Goal: Task Accomplishment & Management: Manage account settings

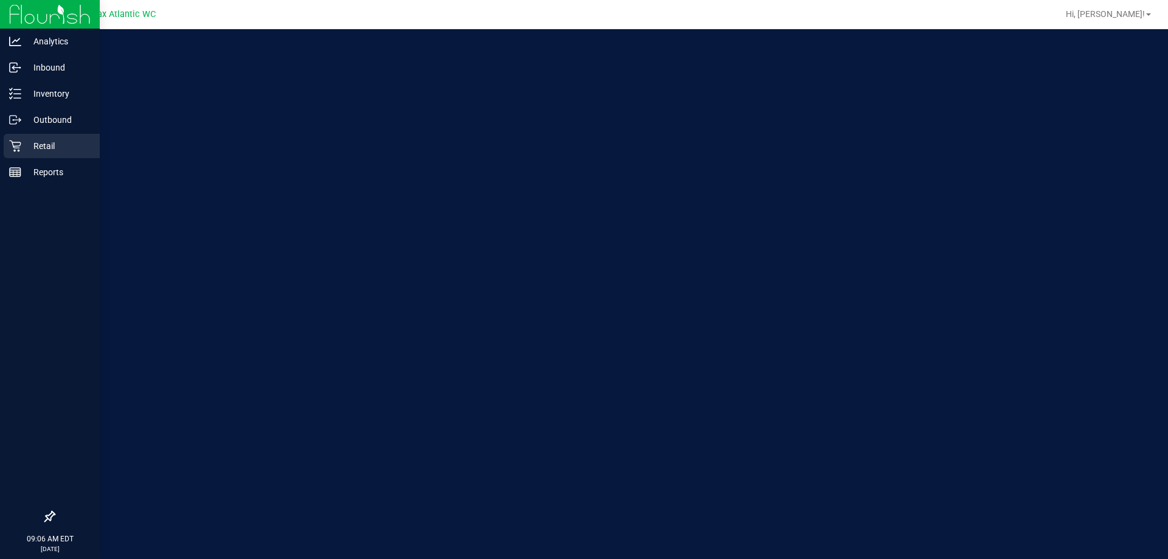
click at [36, 144] on p "Retail" at bounding box center [57, 146] width 73 height 15
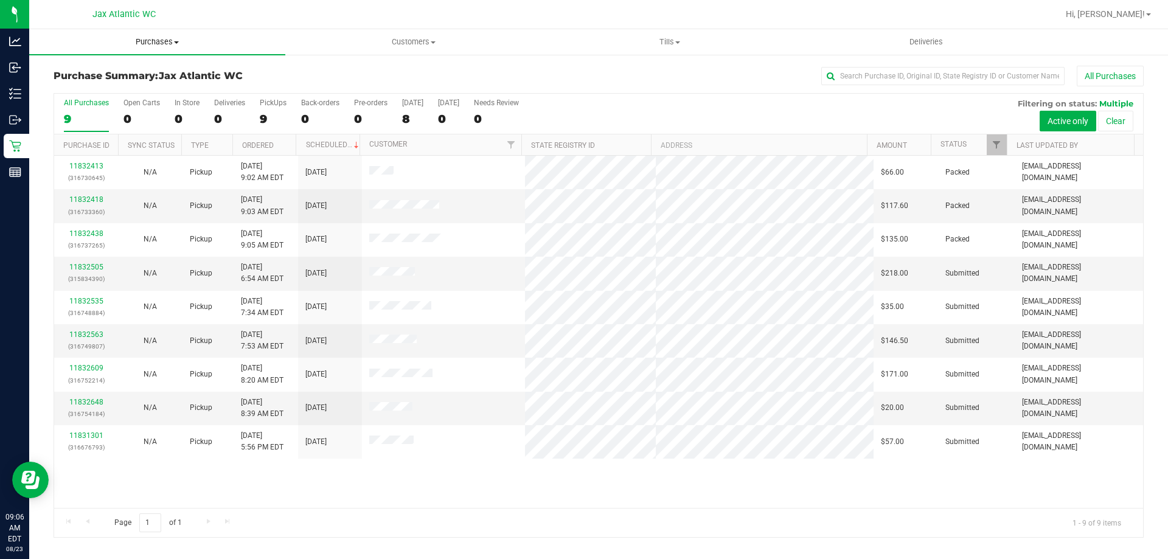
click at [158, 41] on span "Purchases" at bounding box center [157, 41] width 256 height 11
click at [103, 88] on li "Fulfillment" at bounding box center [157, 88] width 256 height 15
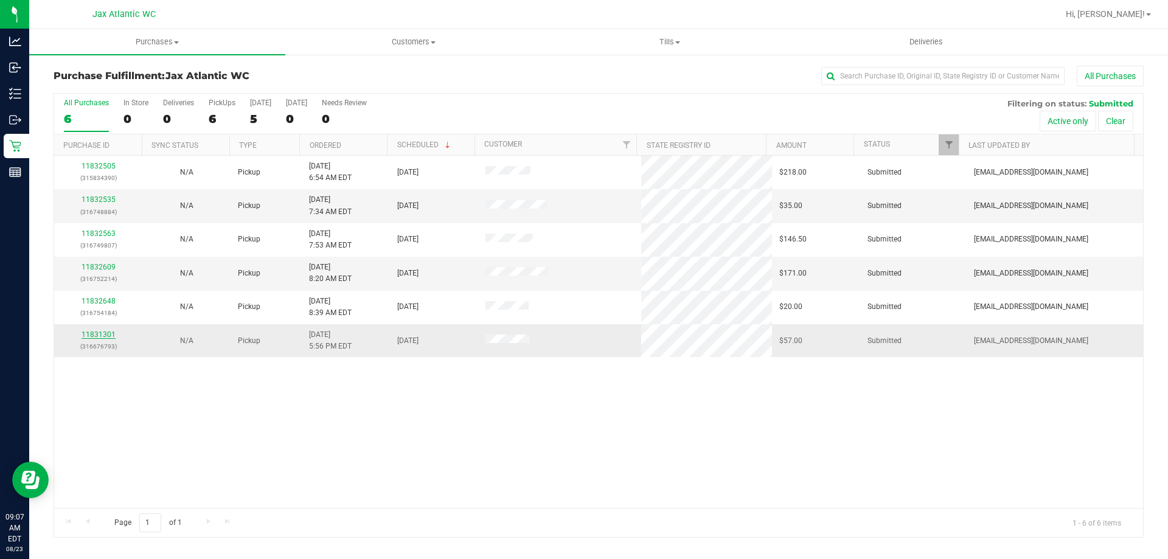
click at [101, 333] on link "11831301" at bounding box center [99, 334] width 34 height 9
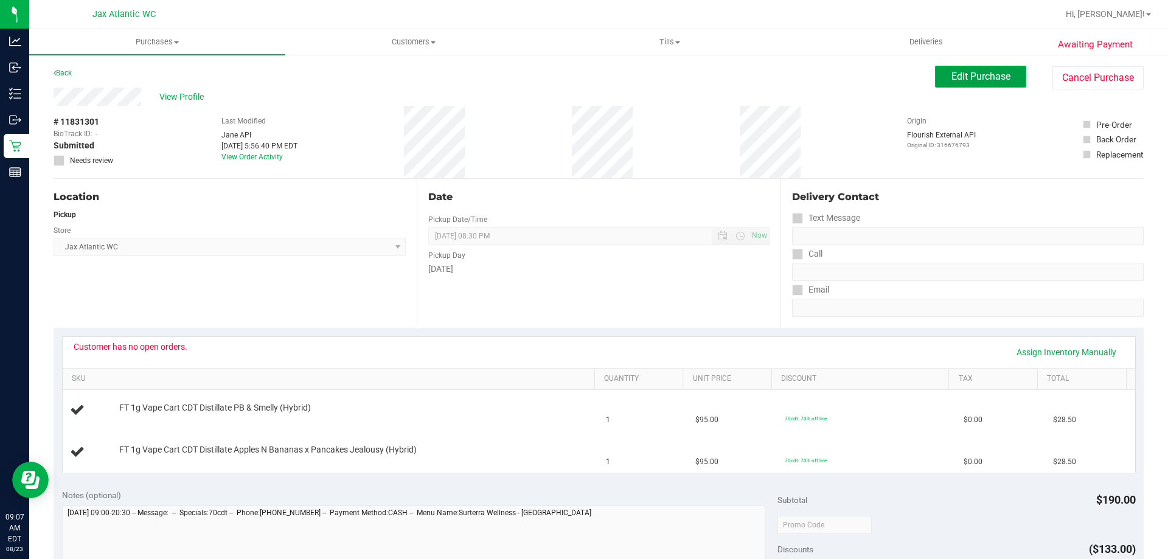
click at [971, 83] on button "Edit Purchase" at bounding box center [980, 77] width 91 height 22
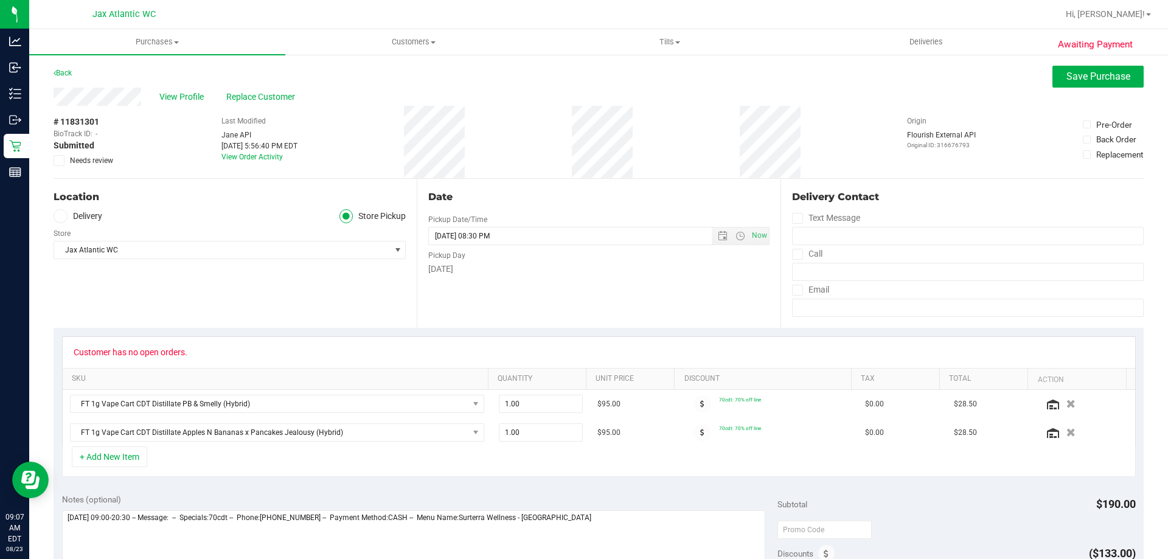
click at [96, 160] on span "Needs review" at bounding box center [91, 160] width 43 height 11
click at [0, 0] on input "Needs review" at bounding box center [0, 0] width 0 height 0
click at [1100, 81] on span "Save Purchase" at bounding box center [1098, 77] width 64 height 12
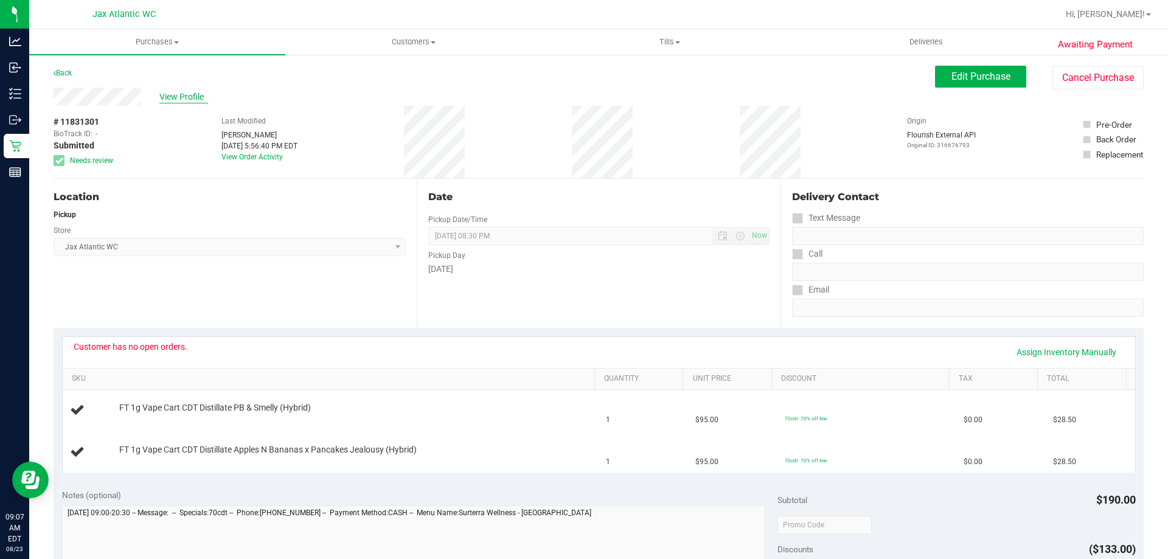
click at [186, 96] on span "View Profile" at bounding box center [183, 97] width 49 height 13
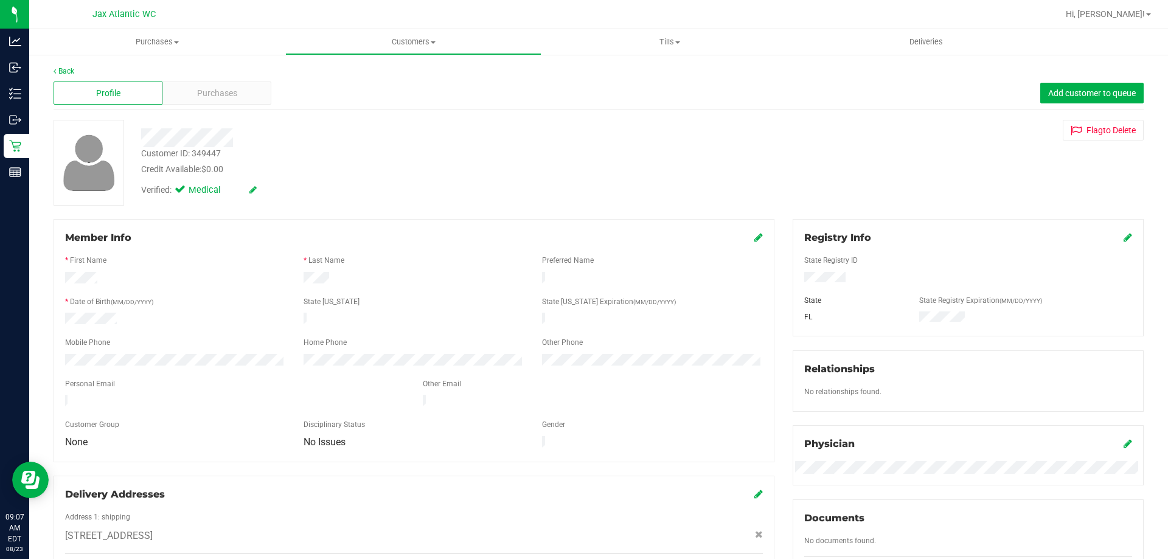
click at [216, 150] on div "Customer ID: 349447" at bounding box center [181, 153] width 80 height 13
click at [217, 150] on div "Customer ID: 349447" at bounding box center [181, 153] width 80 height 13
click at [212, 154] on div "Customer ID: 349447" at bounding box center [181, 153] width 80 height 13
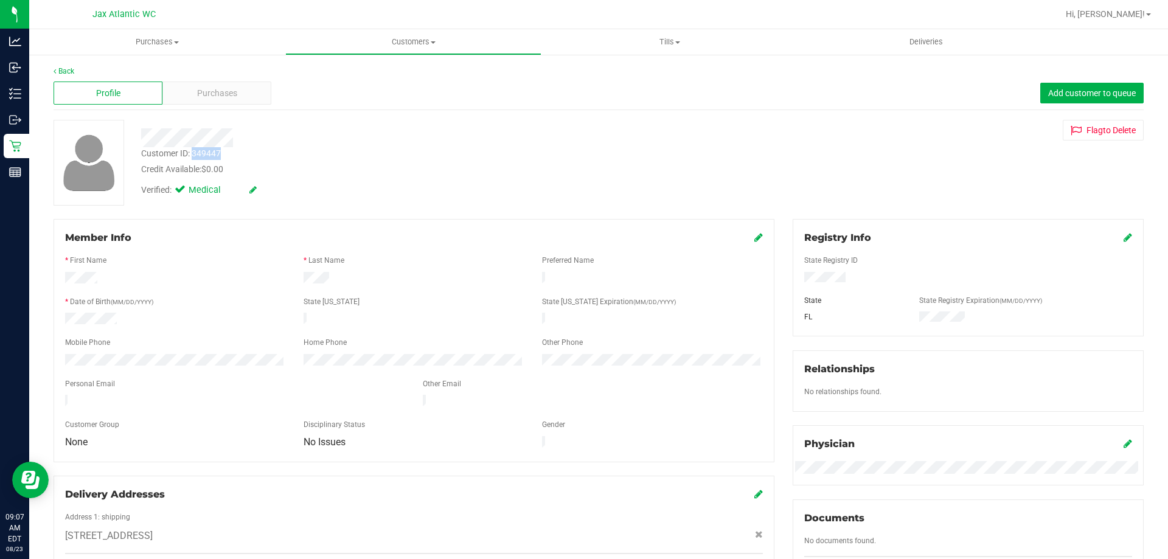
click at [212, 154] on div "Customer ID: 349447" at bounding box center [181, 153] width 80 height 13
copy div "349447"
click at [600, 529] on div "12023 Candlewyck Ln , Jacksonville , FL 32225" at bounding box center [414, 536] width 716 height 15
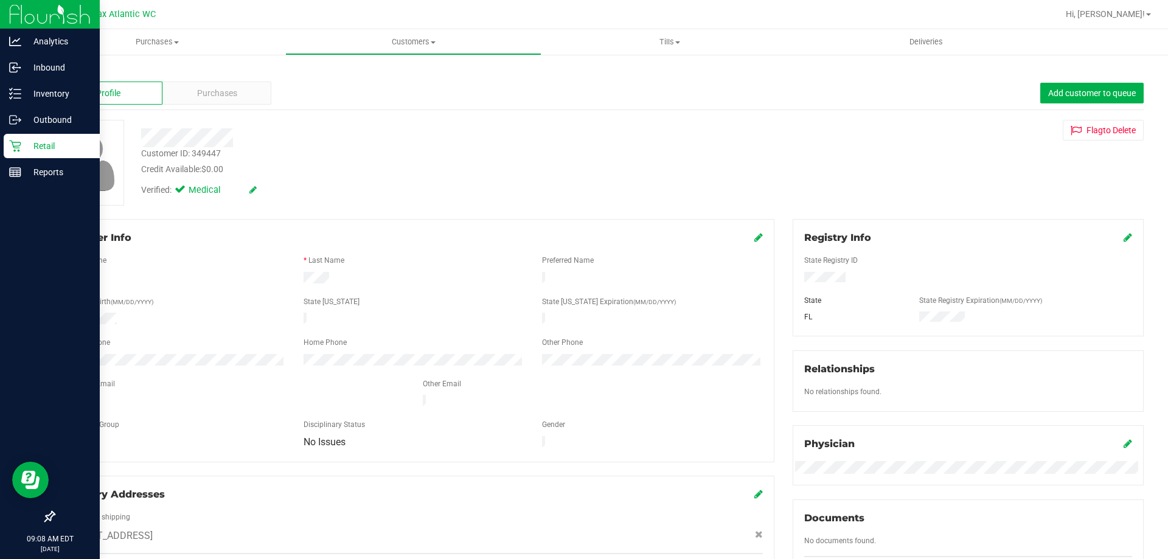
click at [47, 154] on div "Retail" at bounding box center [52, 146] width 96 height 24
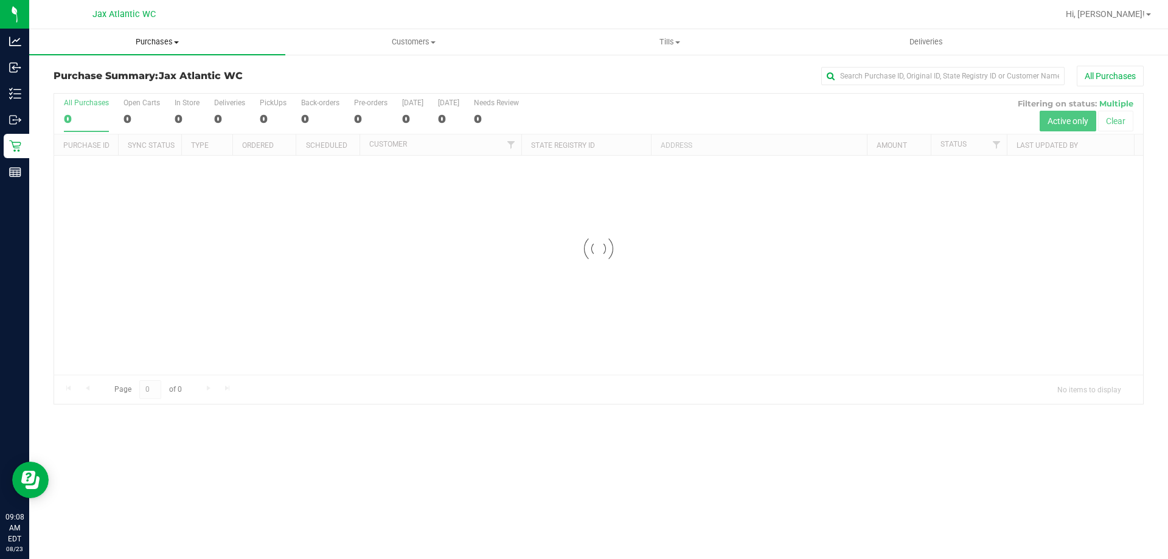
click at [154, 37] on span "Purchases" at bounding box center [157, 41] width 256 height 11
click at [109, 90] on li "Fulfillment" at bounding box center [157, 88] width 256 height 15
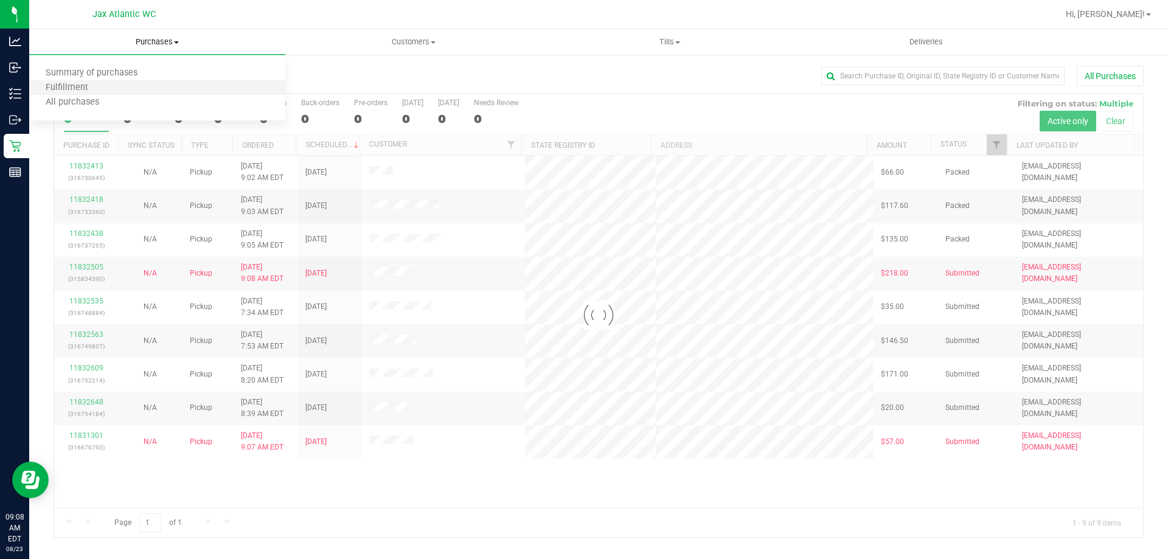
click at [107, 87] on li "Fulfillment" at bounding box center [157, 88] width 256 height 15
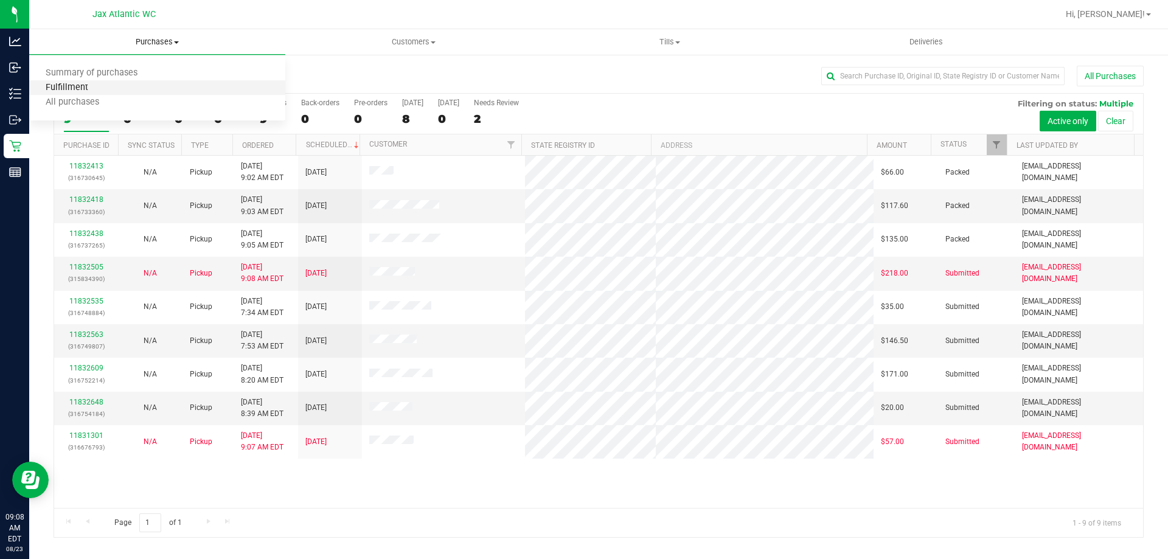
click at [92, 92] on span "Fulfillment" at bounding box center [66, 88] width 75 height 10
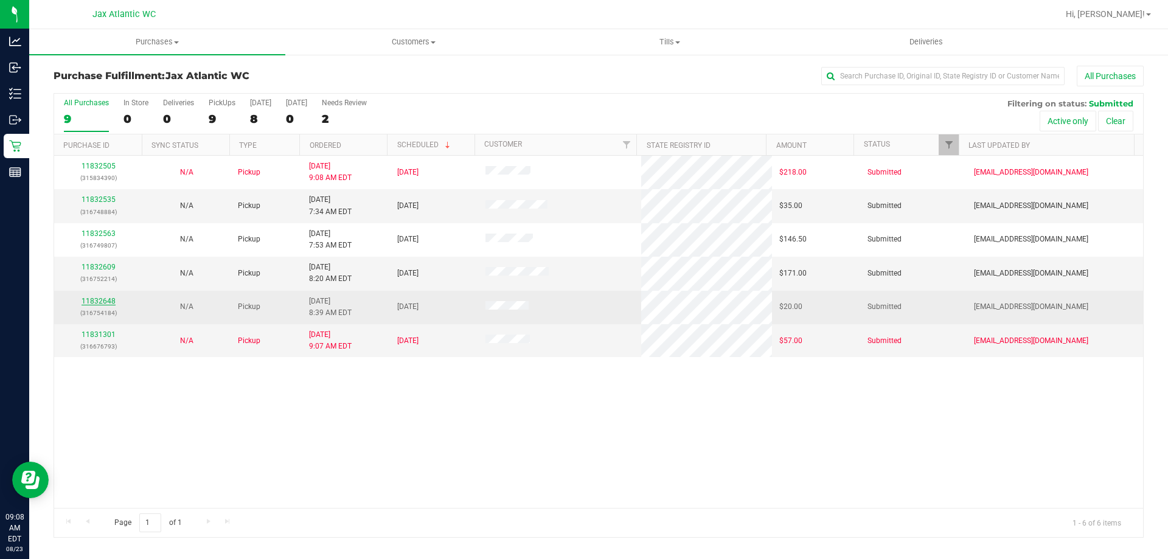
click at [103, 302] on link "11832648" at bounding box center [99, 301] width 34 height 9
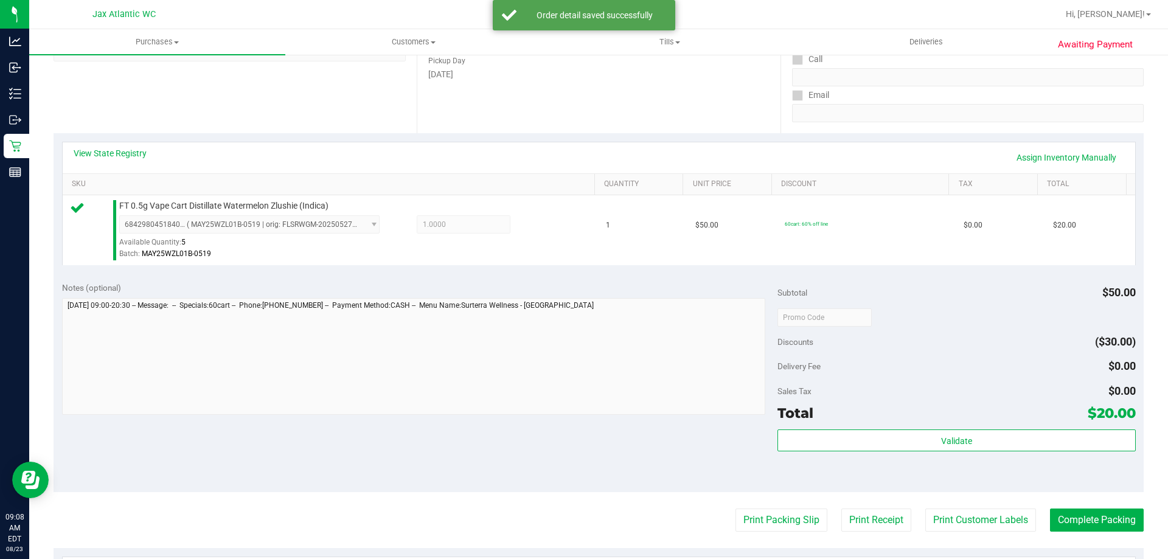
scroll to position [304, 0]
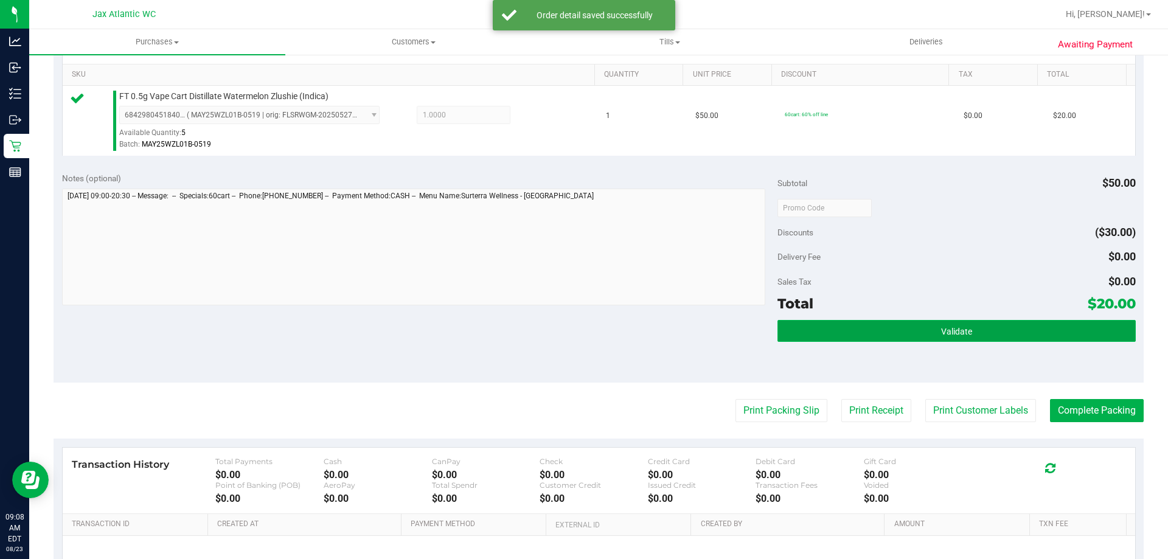
click at [978, 330] on button "Validate" at bounding box center [956, 331] width 358 height 22
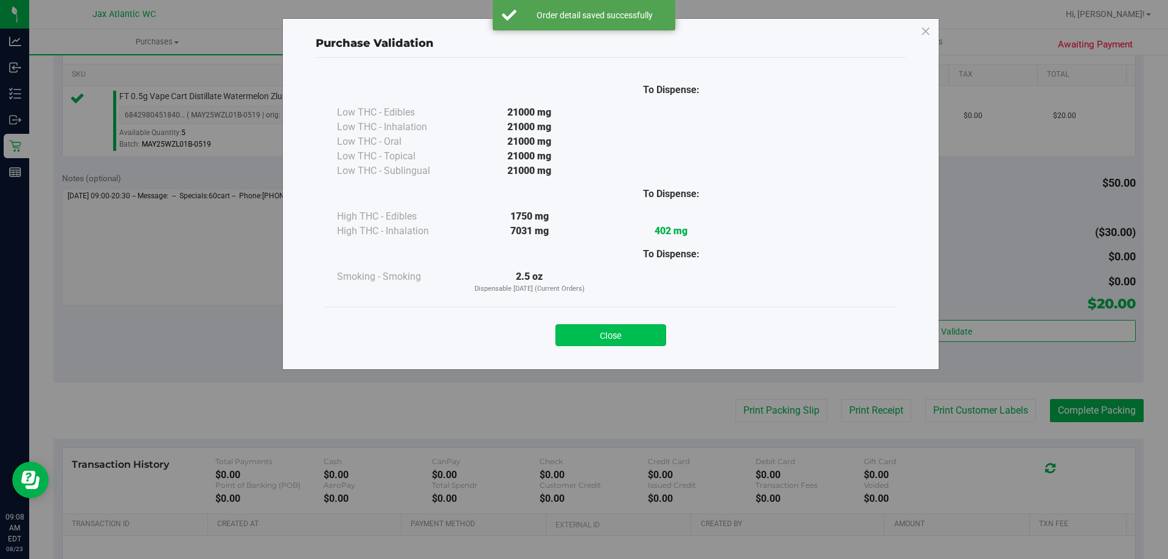
click at [624, 332] on button "Close" at bounding box center [610, 335] width 111 height 22
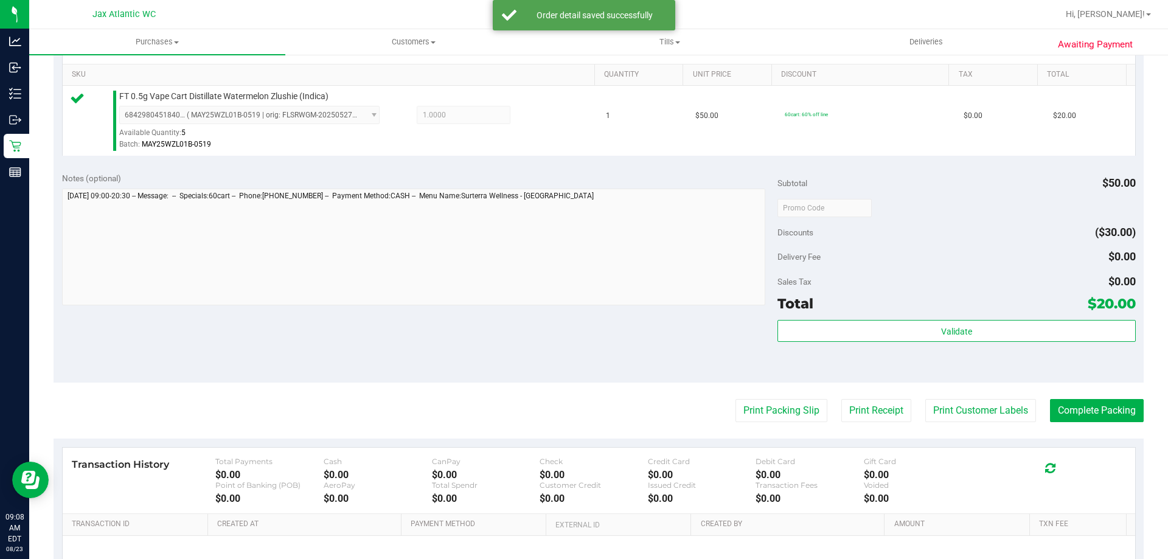
click at [738, 393] on purchase-details "Back Edit Purchase Cancel Purchase View Profile # 11832648 BioTrack ID: - Submi…" at bounding box center [599, 214] width 1090 height 904
click at [741, 399] on button "Print Packing Slip" at bounding box center [781, 410] width 92 height 23
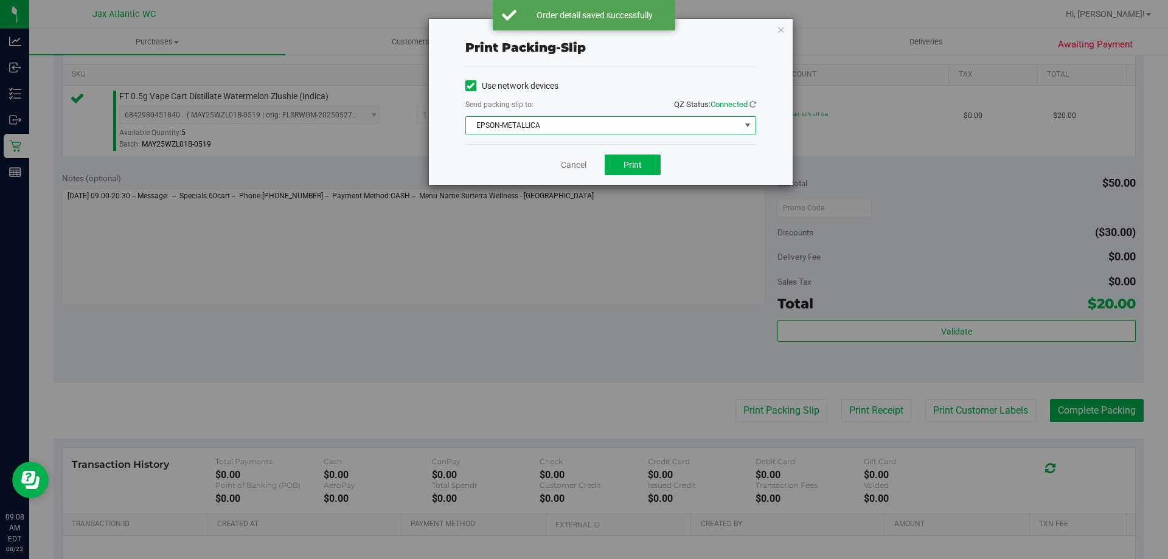
click at [586, 122] on span "EPSON-METALLICA" at bounding box center [603, 125] width 274 height 17
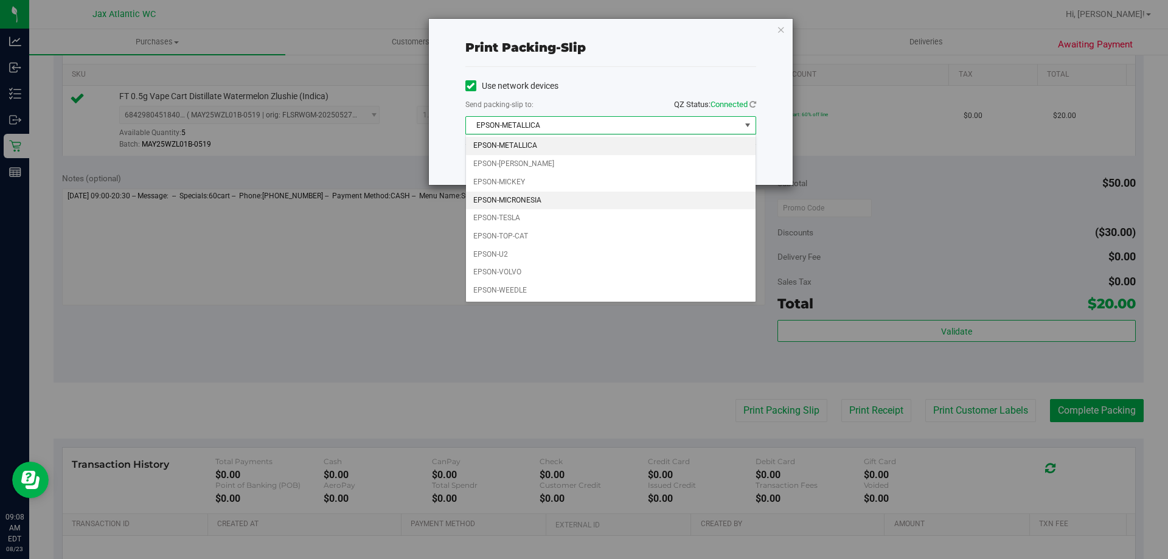
click at [523, 205] on li "EPSON-MICRONESIA" at bounding box center [611, 201] width 290 height 18
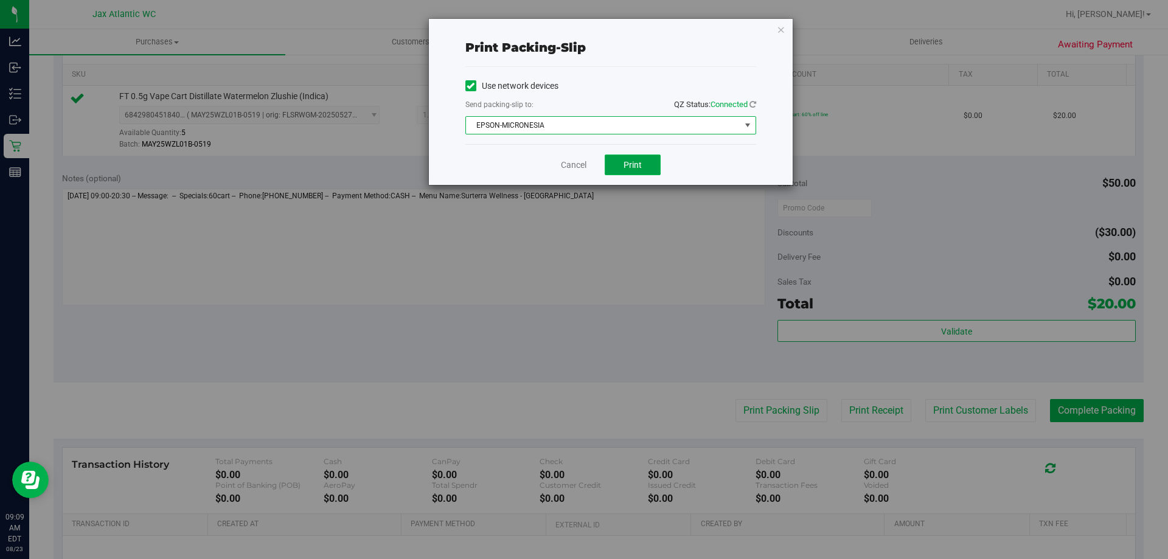
click at [624, 168] on span "Print" at bounding box center [632, 165] width 18 height 10
click at [571, 165] on link "Cancel" at bounding box center [574, 165] width 26 height 13
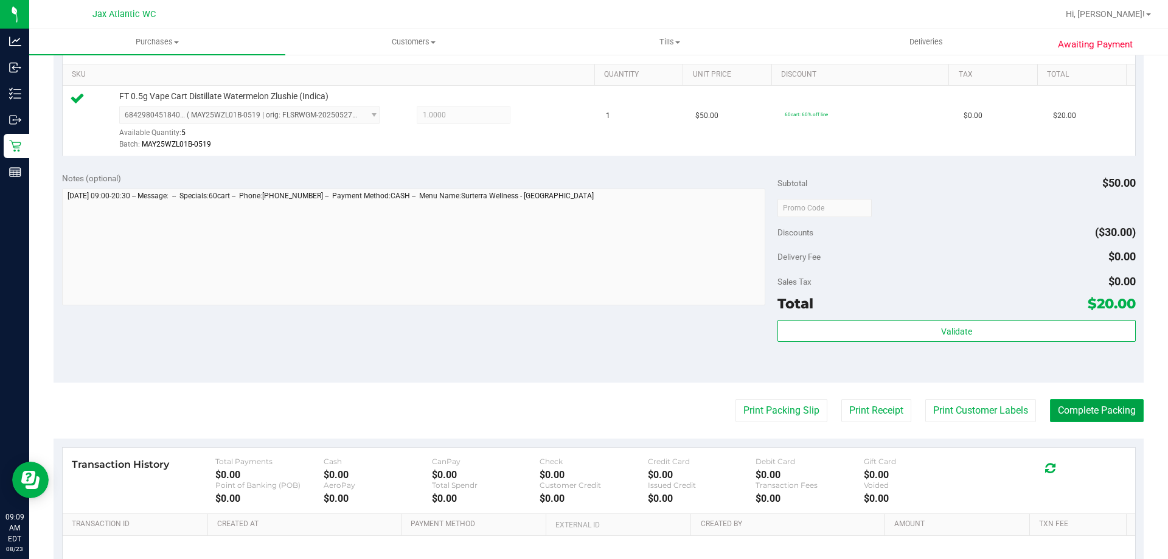
click at [1092, 413] on button "Complete Packing" at bounding box center [1097, 410] width 94 height 23
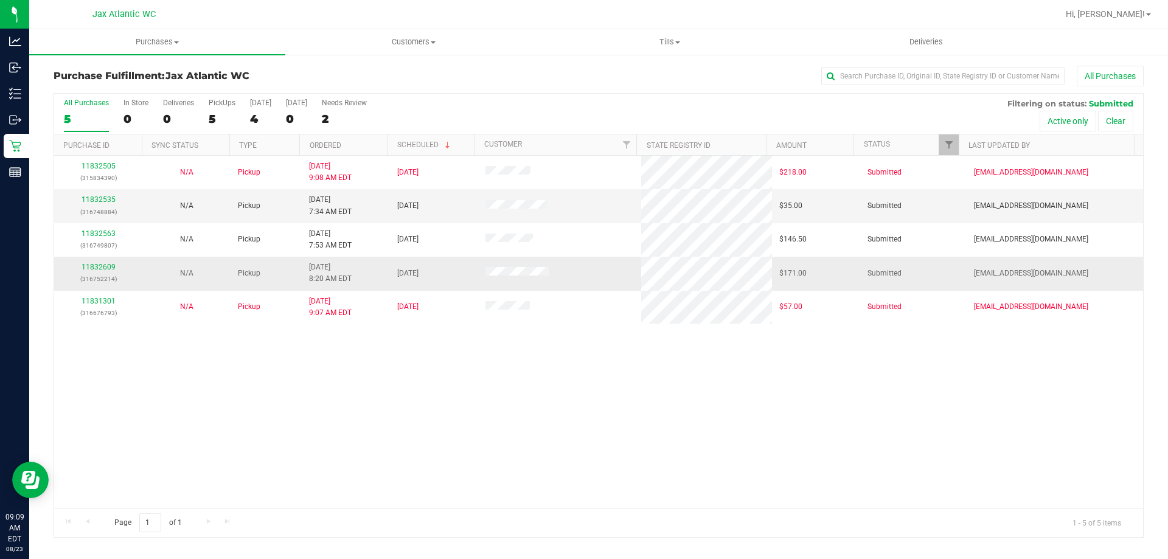
click at [100, 274] on p "(316752214)" at bounding box center [98, 279] width 74 height 12
click at [100, 269] on link "11832609" at bounding box center [99, 267] width 34 height 9
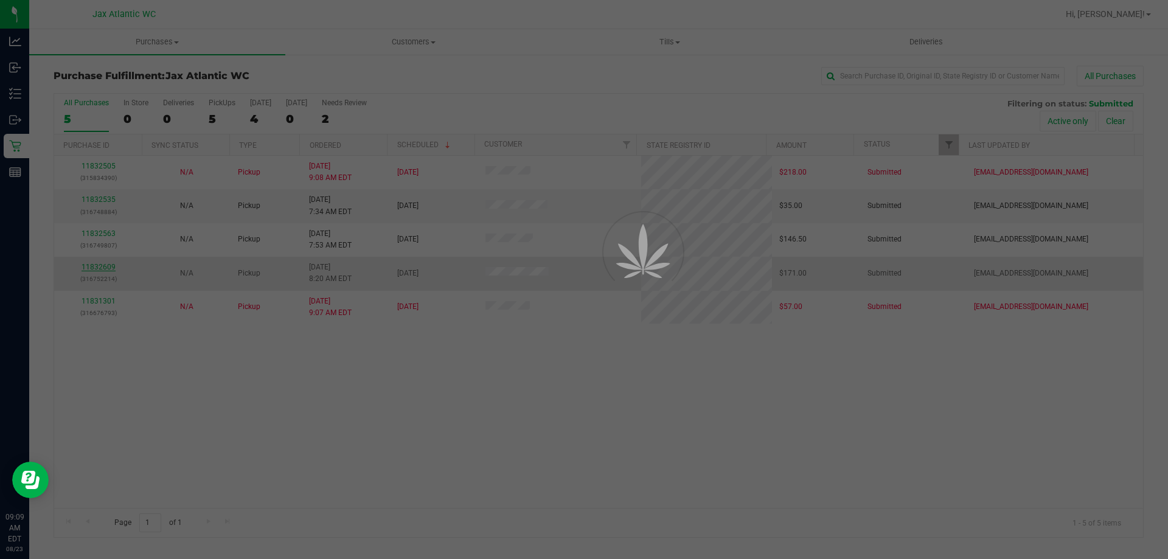
click at [100, 263] on div at bounding box center [584, 279] width 1168 height 559
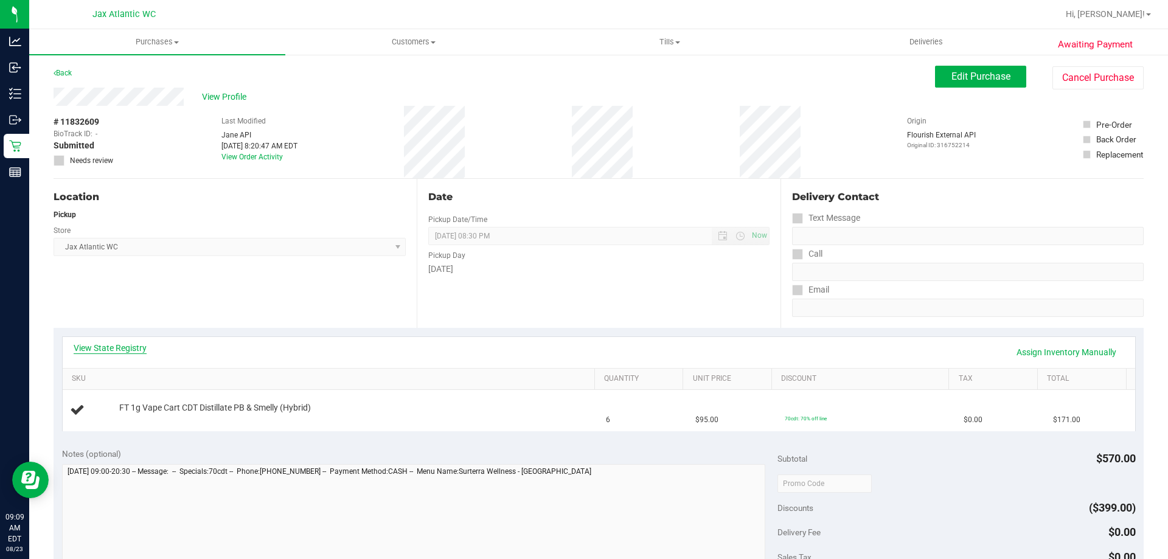
click at [130, 346] on link "View State Registry" at bounding box center [110, 348] width 73 height 12
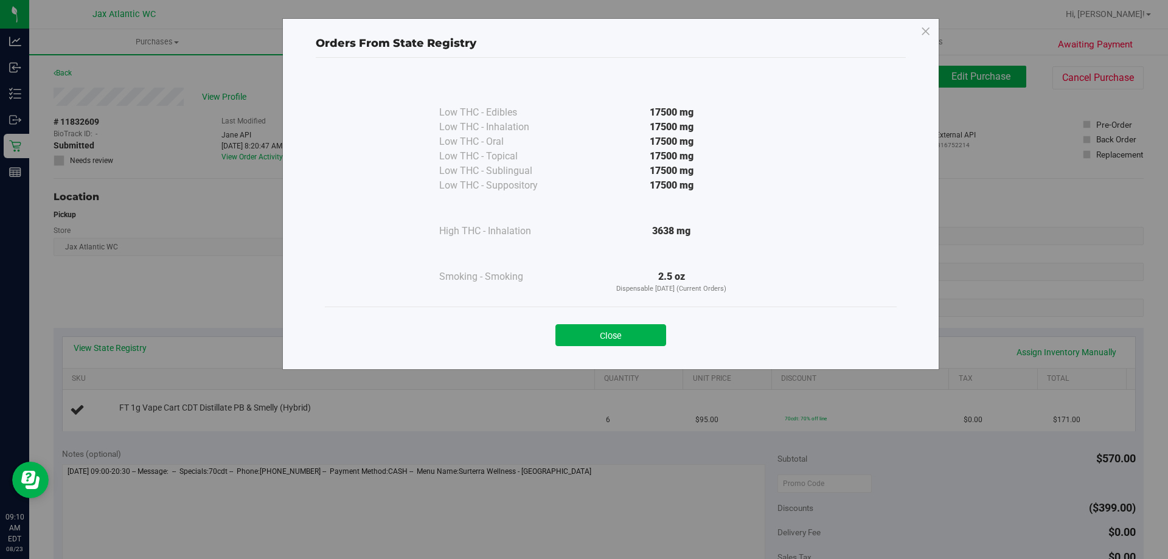
click at [614, 326] on button "Close" at bounding box center [610, 335] width 111 height 22
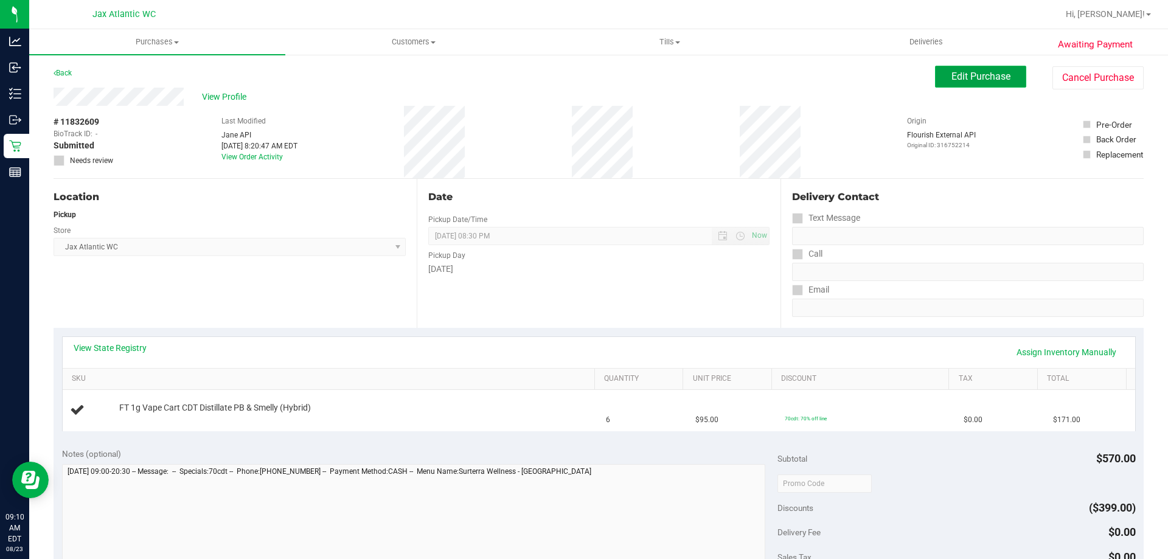
click at [968, 80] on span "Edit Purchase" at bounding box center [980, 77] width 59 height 12
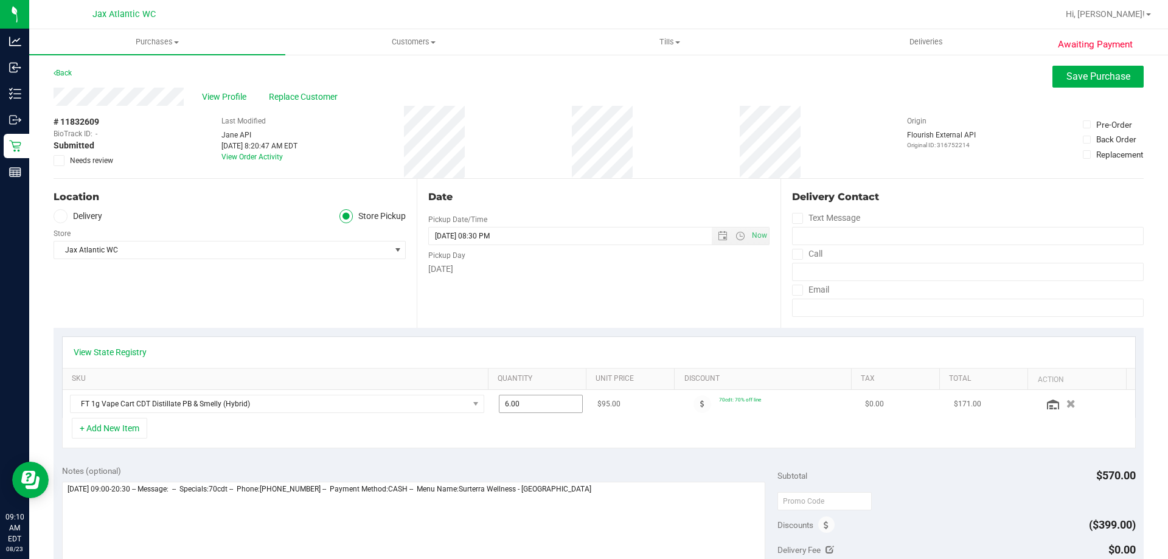
click at [532, 403] on span "6.00 6" at bounding box center [541, 404] width 85 height 18
click at [0, 0] on input "6" at bounding box center [0, 0] width 0 height 0
type input "4"
type input "4.00"
click at [658, 327] on div "Date Pickup Date/Time 08/23/2025 Now 08/23/2025 08:30 PM Now Pickup Day Saturday" at bounding box center [598, 253] width 363 height 149
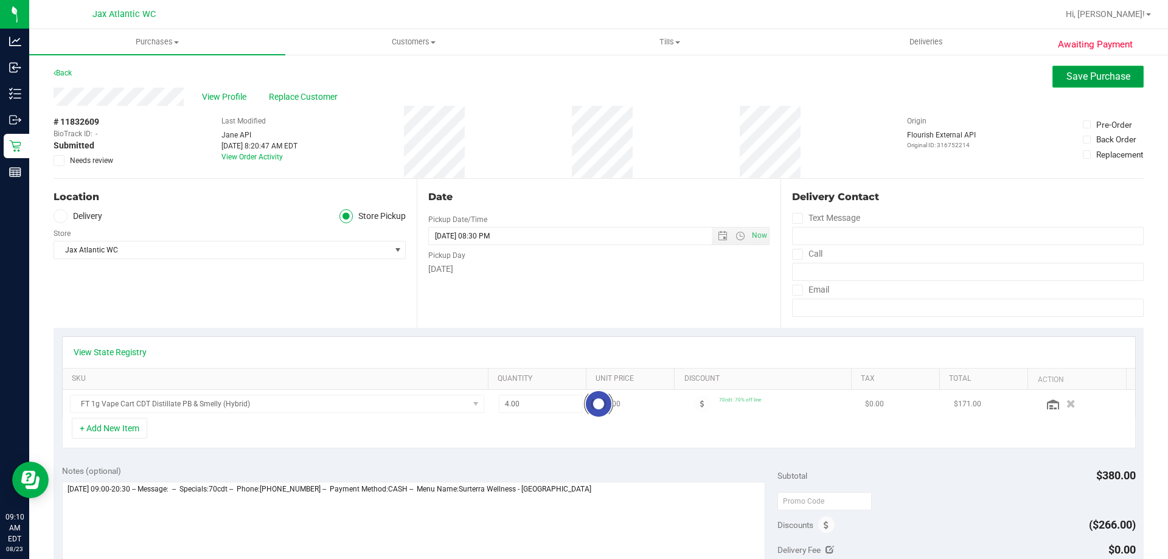
click at [1089, 77] on span "Save Purchase" at bounding box center [1098, 77] width 64 height 12
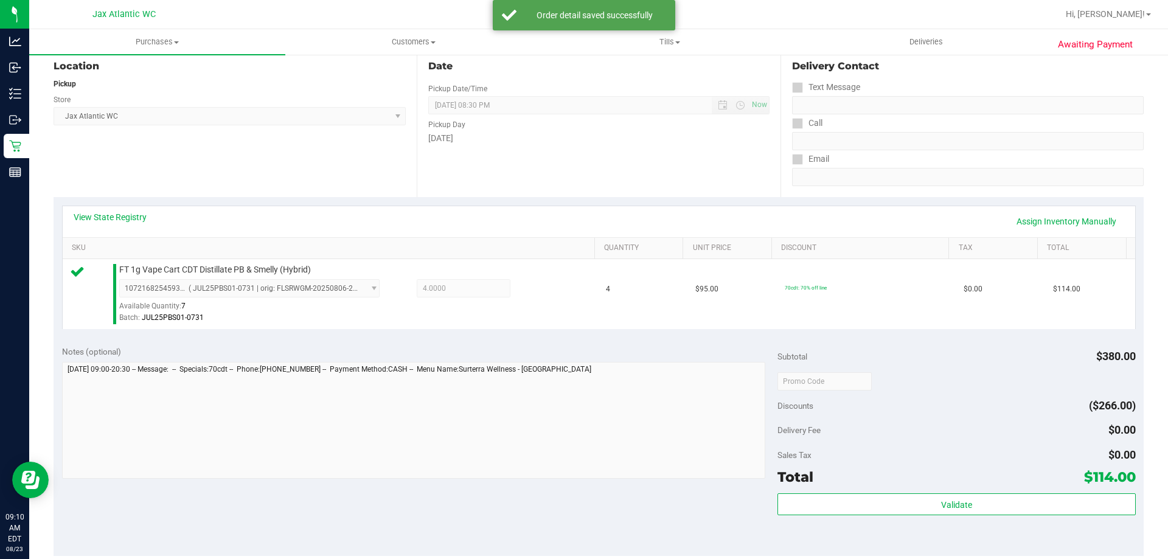
scroll to position [243, 0]
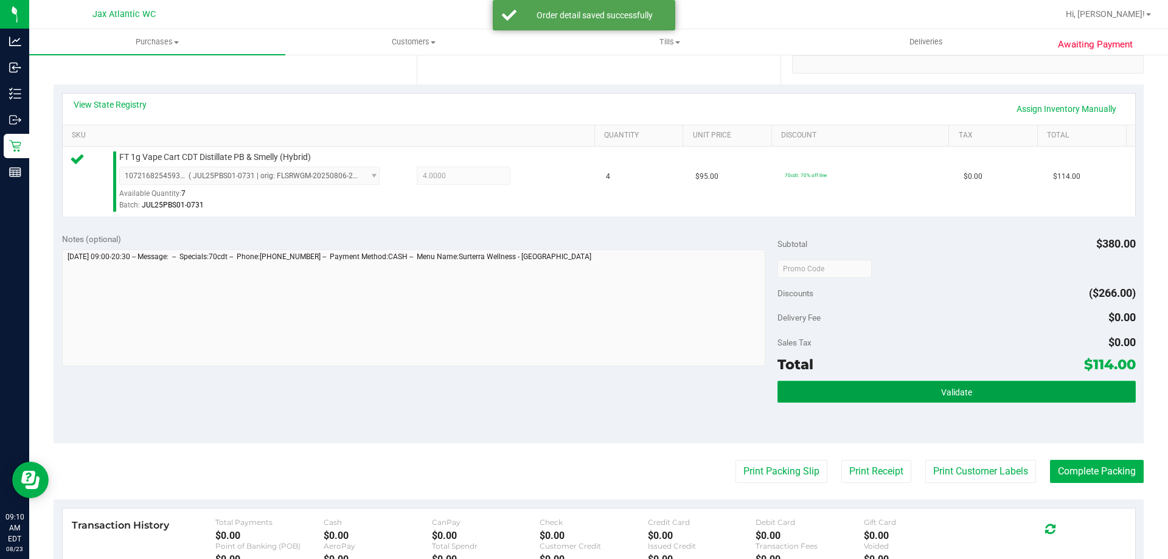
click at [974, 397] on button "Validate" at bounding box center [956, 392] width 358 height 22
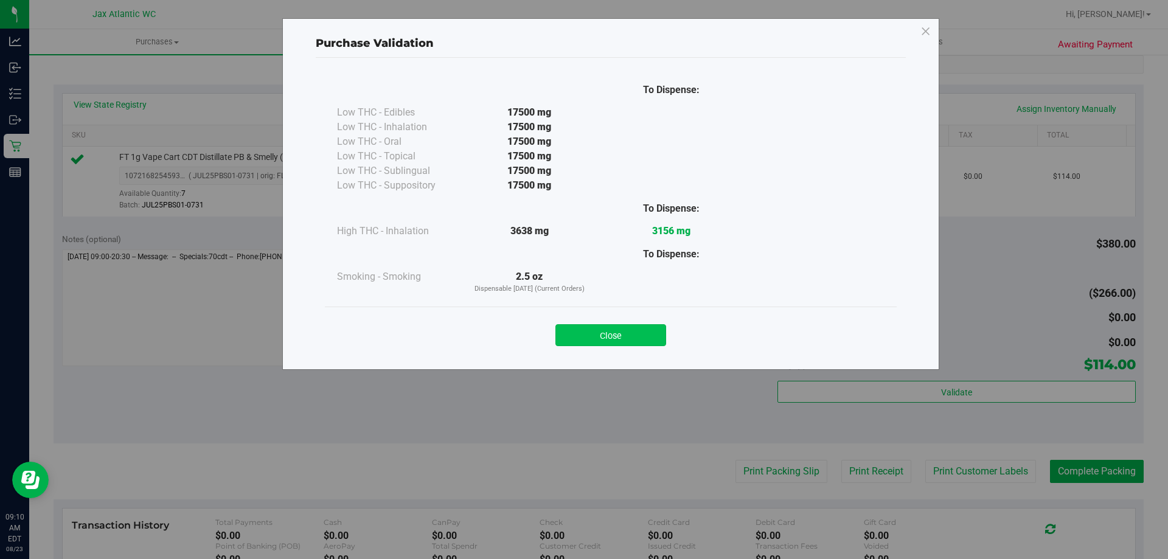
click at [650, 332] on button "Close" at bounding box center [610, 335] width 111 height 22
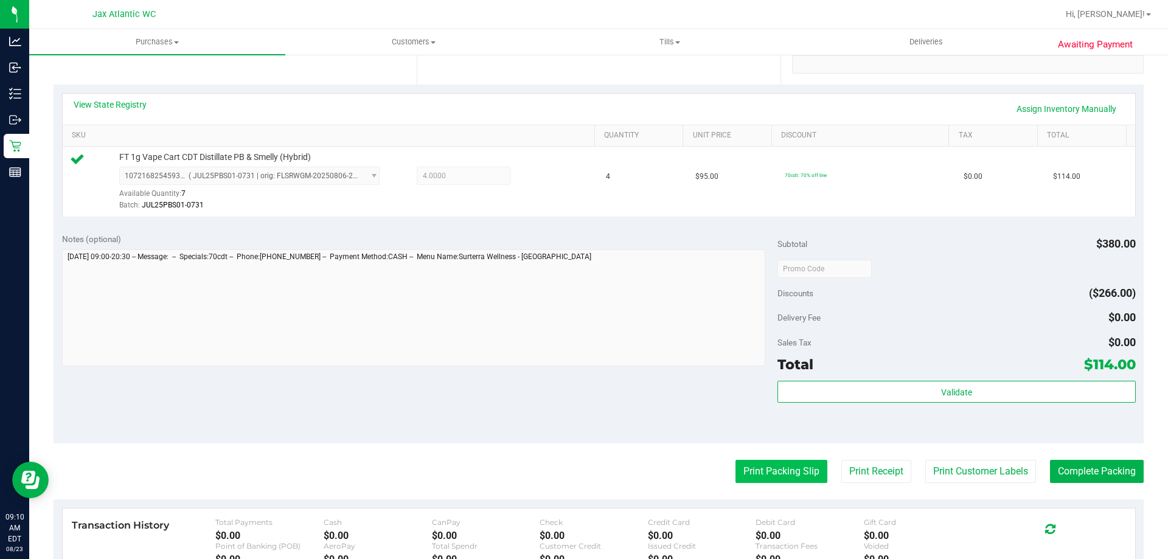
click at [781, 476] on button "Print Packing Slip" at bounding box center [781, 471] width 92 height 23
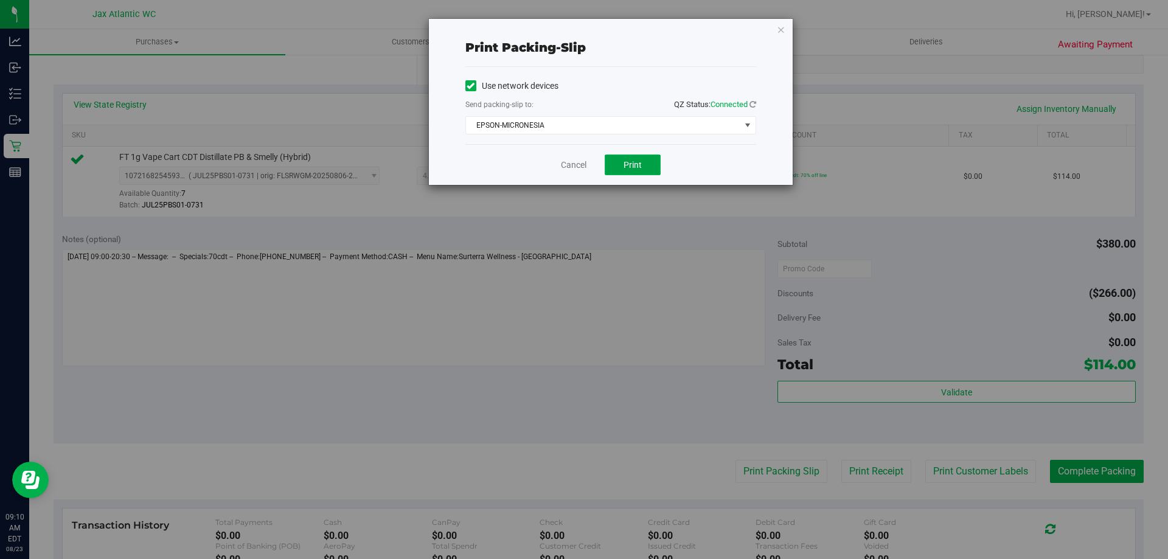
click at [636, 160] on span "Print" at bounding box center [632, 165] width 18 height 10
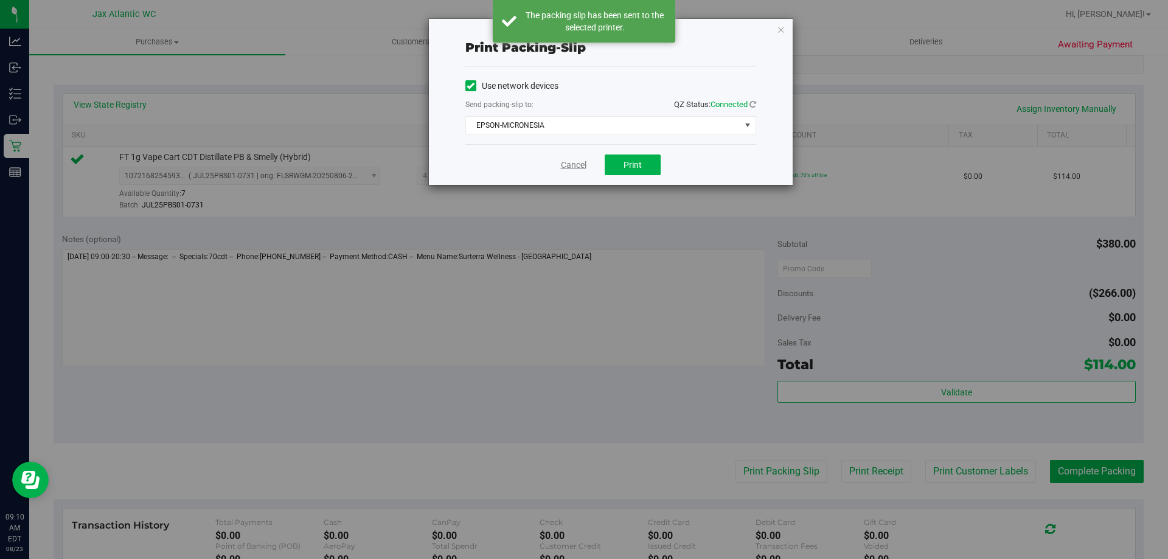
click at [580, 167] on link "Cancel" at bounding box center [574, 165] width 26 height 13
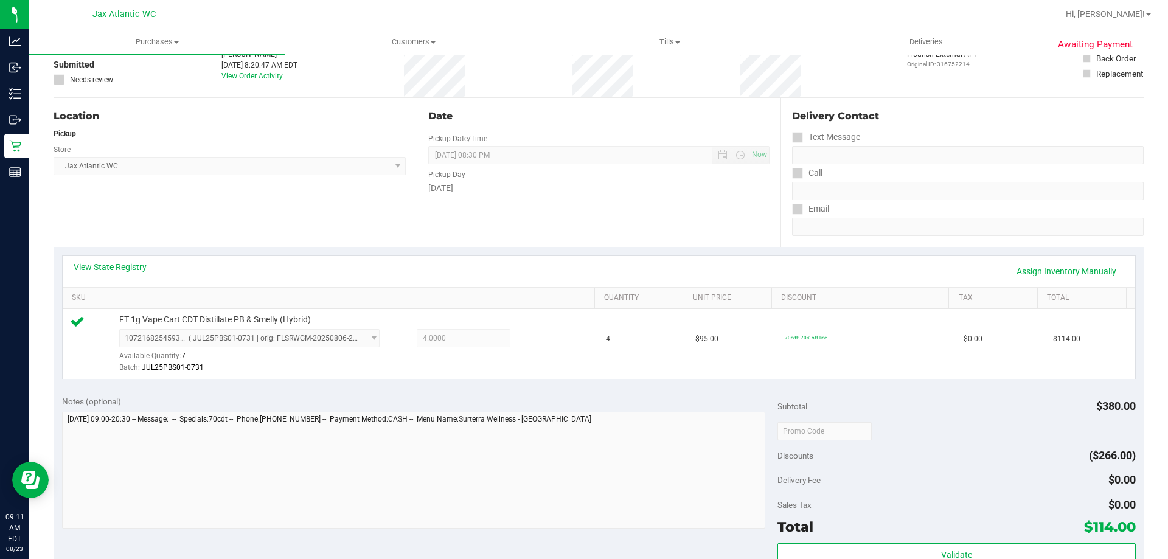
scroll to position [0, 0]
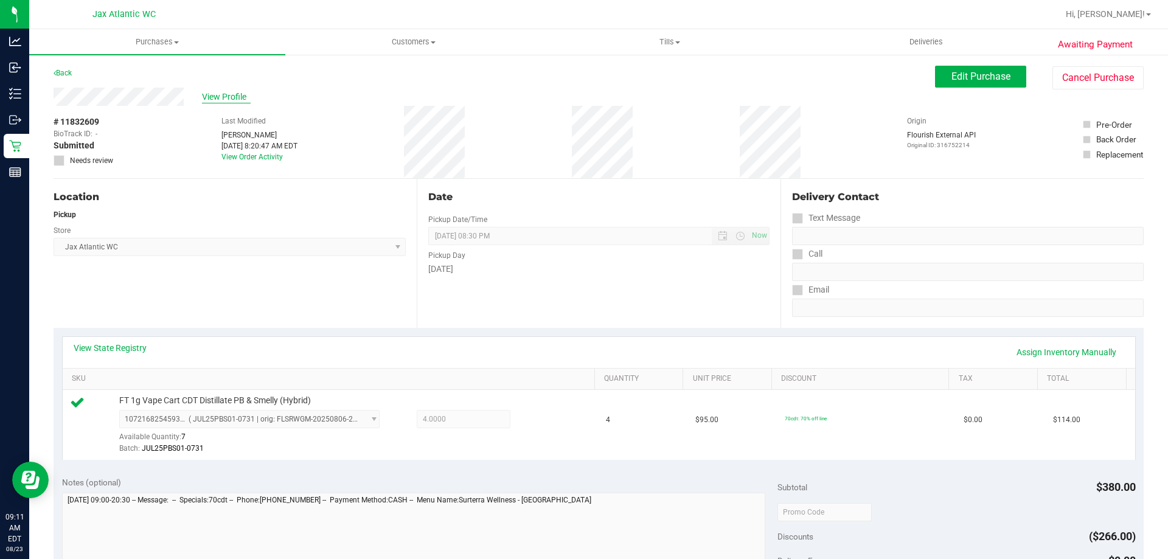
click at [221, 99] on span "View Profile" at bounding box center [226, 97] width 49 height 13
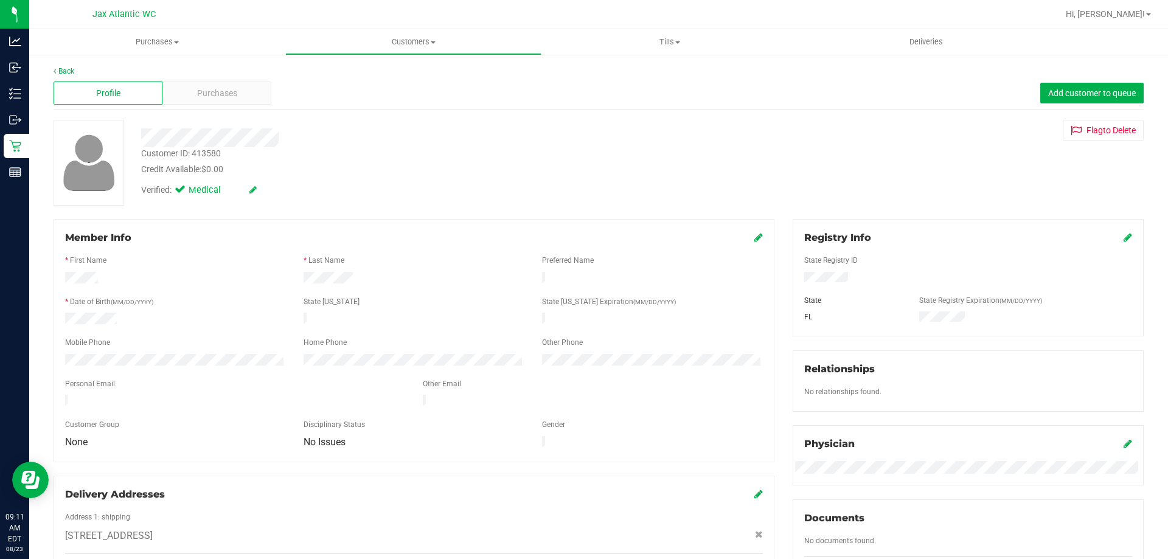
click at [212, 150] on div "Customer ID: 413580" at bounding box center [181, 153] width 80 height 13
copy div "413580"
click at [534, 537] on div "Address 1: shipping 4025 Inverrary Blvd , Lauderhill , FL 33319" at bounding box center [414, 533] width 698 height 43
click at [206, 89] on span "Purchases" at bounding box center [217, 93] width 40 height 13
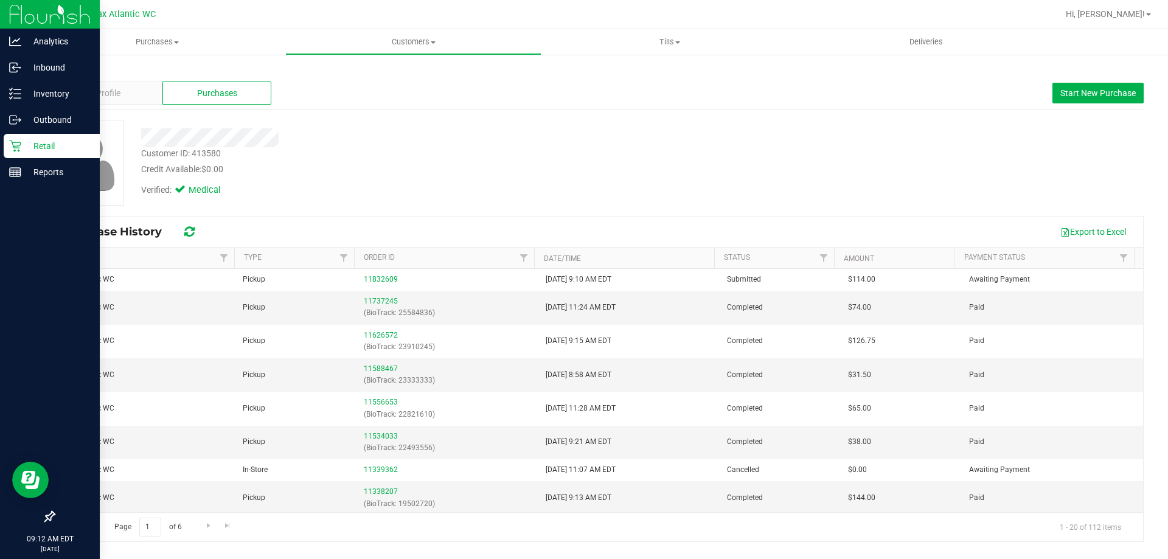
click at [12, 148] on icon at bounding box center [15, 146] width 12 height 12
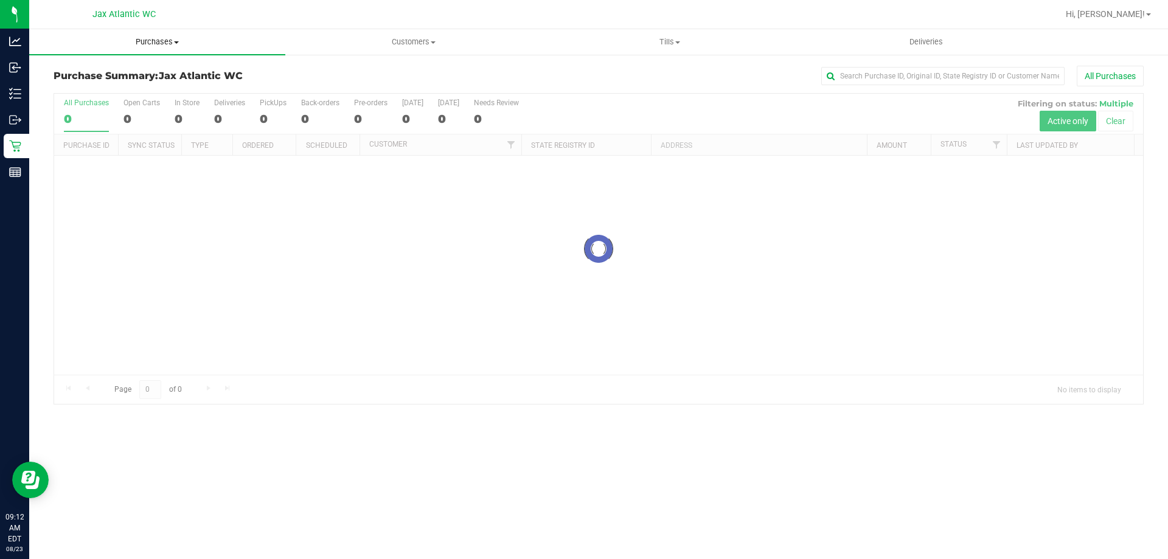
click at [158, 36] on span "Purchases" at bounding box center [157, 41] width 256 height 11
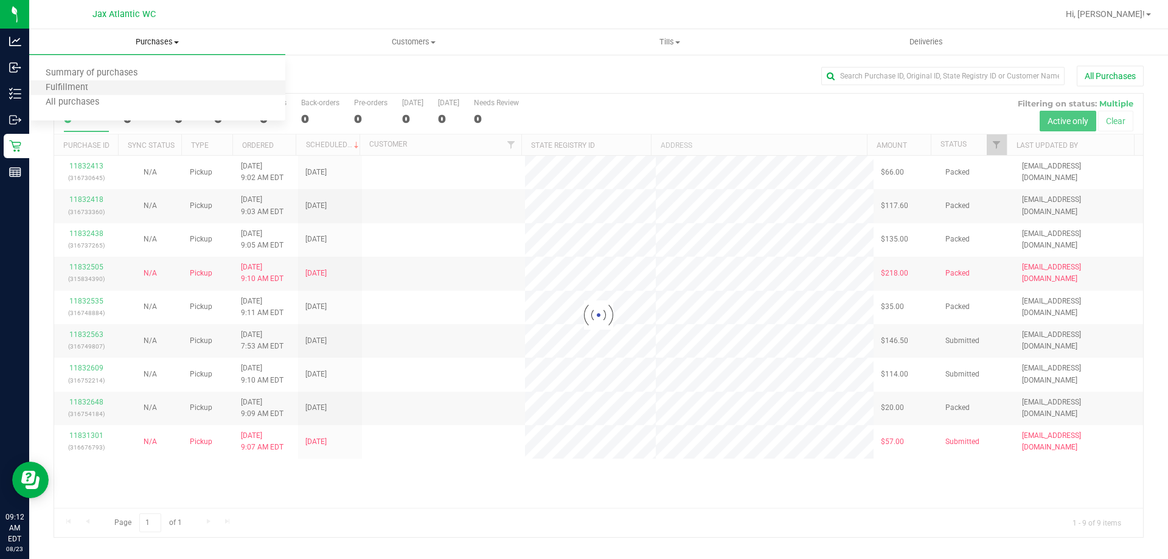
click at [123, 93] on li "Fulfillment" at bounding box center [157, 88] width 256 height 15
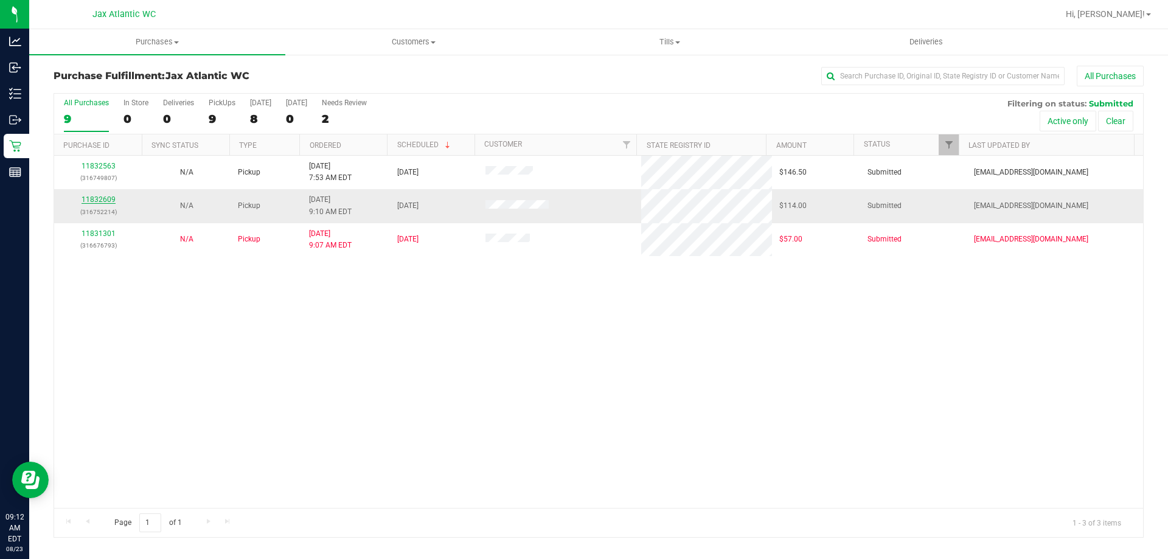
click at [89, 198] on link "11832609" at bounding box center [99, 199] width 34 height 9
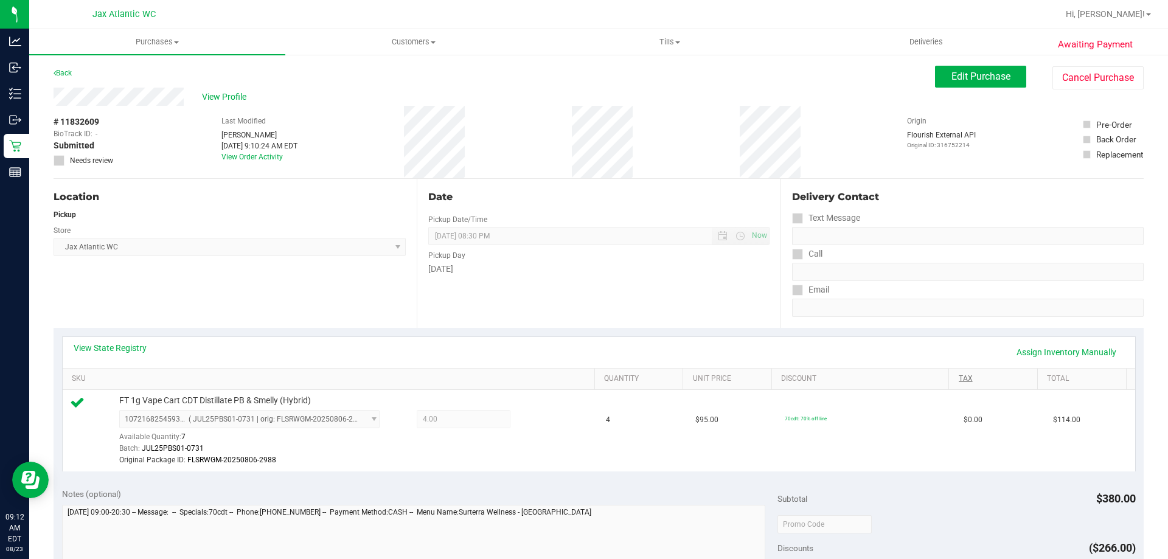
scroll to position [243, 0]
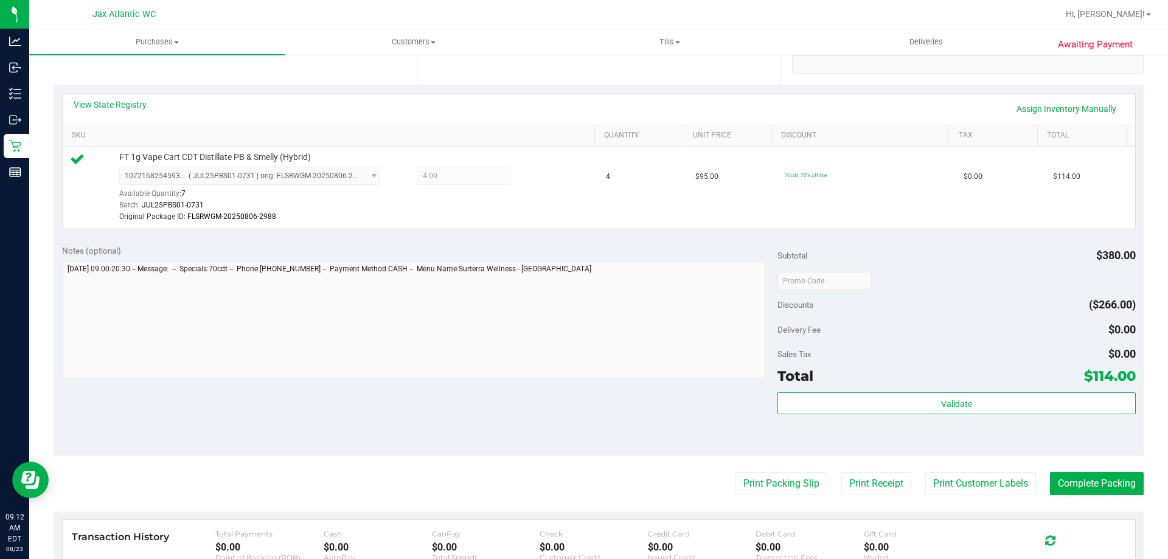
click at [1060, 461] on purchase-details "Back Edit Purchase Cancel Purchase View Profile # 11832609 BioTrack ID: - Submi…" at bounding box center [599, 280] width 1090 height 917
click at [1064, 477] on button "Complete Packing" at bounding box center [1097, 483] width 94 height 23
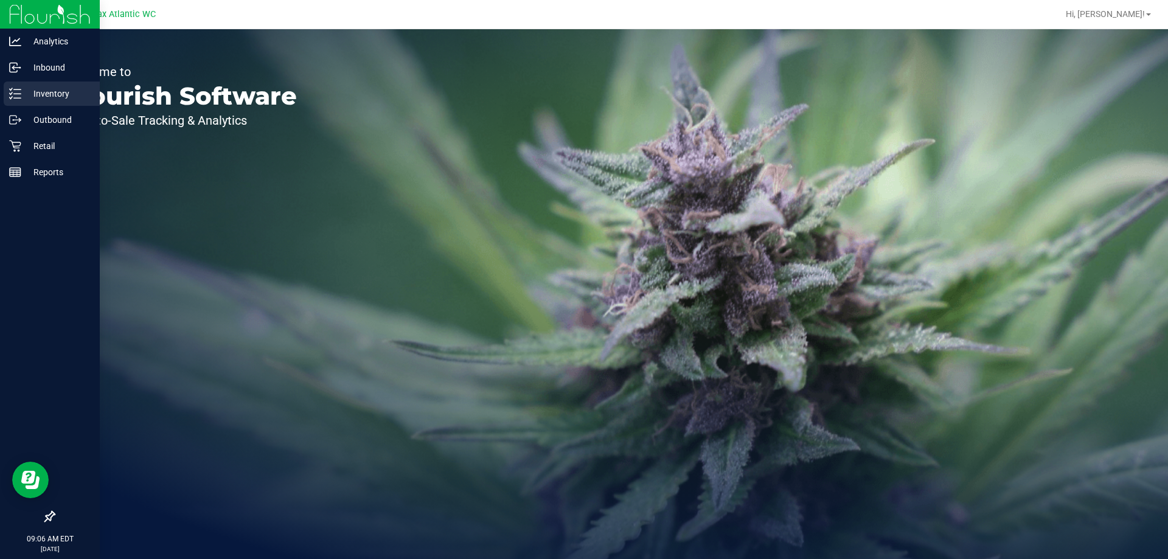
click at [25, 97] on p "Inventory" at bounding box center [57, 93] width 73 height 15
